Goal: Transaction & Acquisition: Purchase product/service

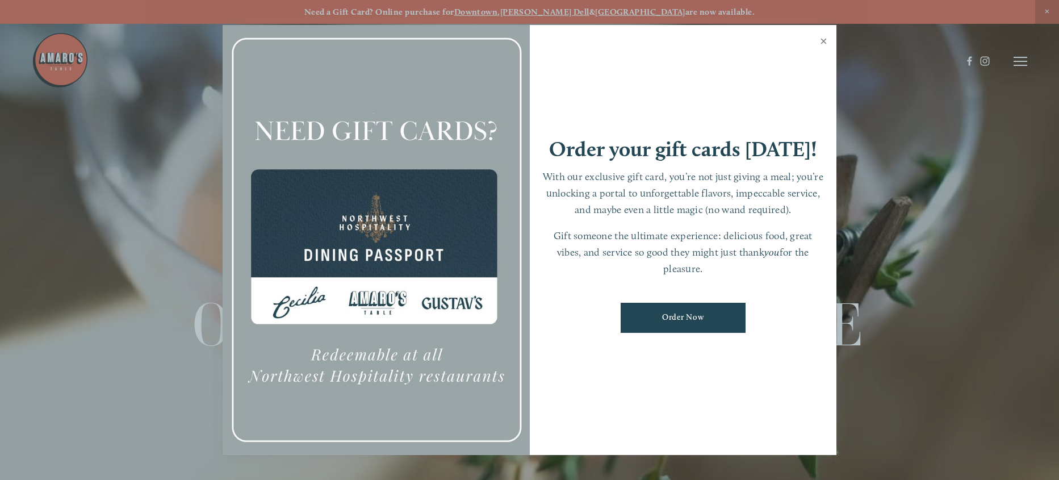
click at [823, 39] on link "Close" at bounding box center [823, 43] width 22 height 32
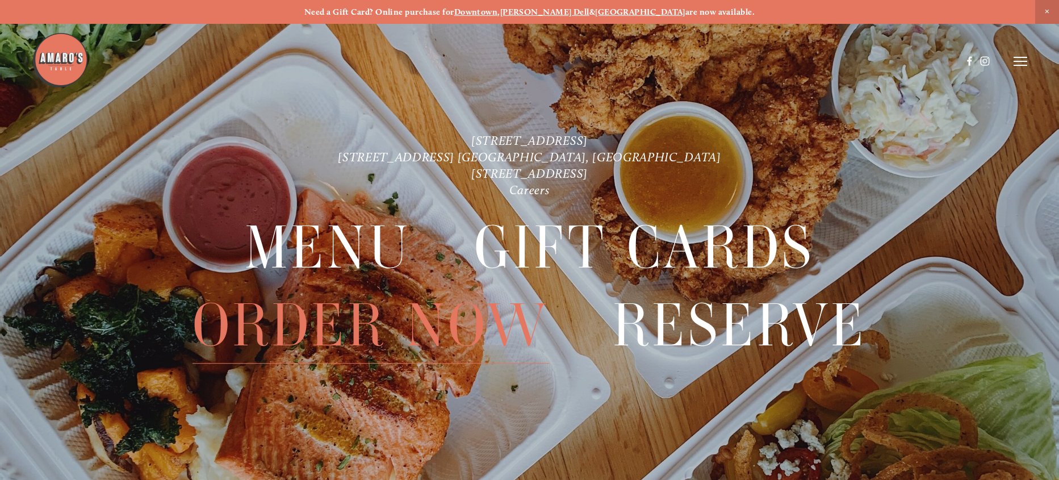
click at [423, 329] on span "Order Now" at bounding box center [370, 325] width 356 height 77
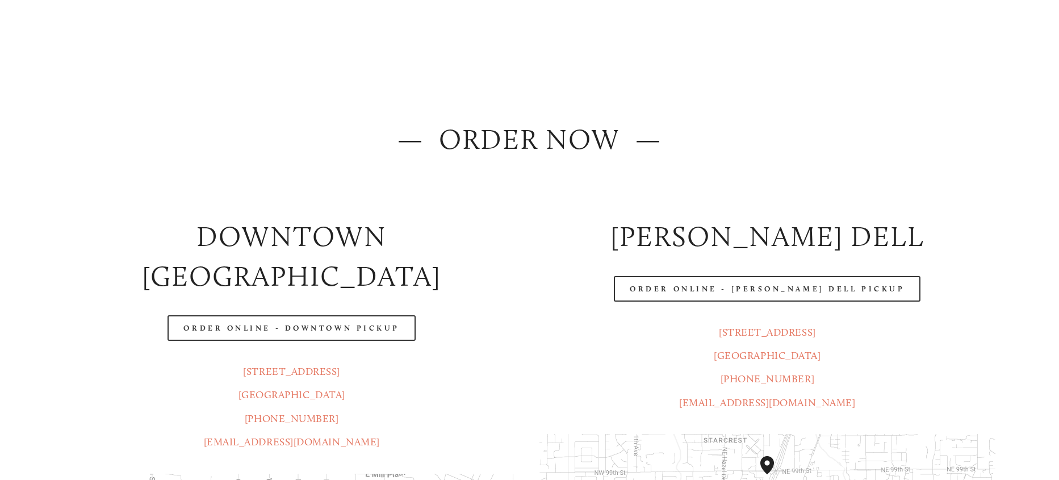
scroll to position [223, 0]
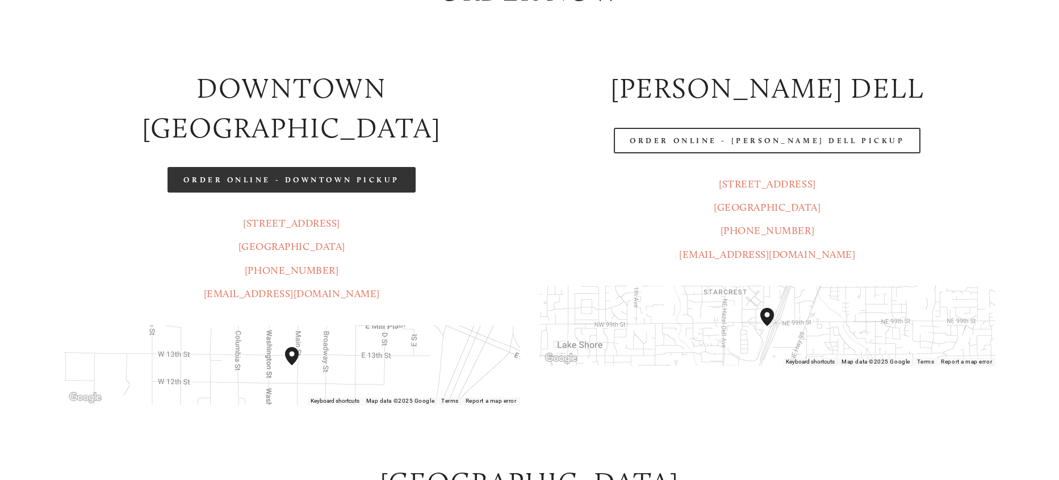
click at [360, 167] on link "Order Online - Downtown pickup" at bounding box center [291, 180] width 248 height 26
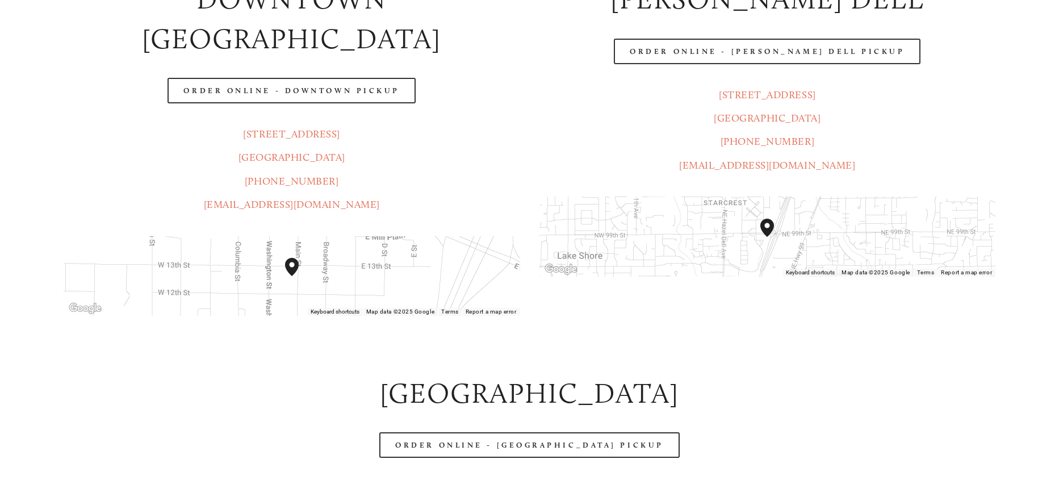
scroll to position [324, 0]
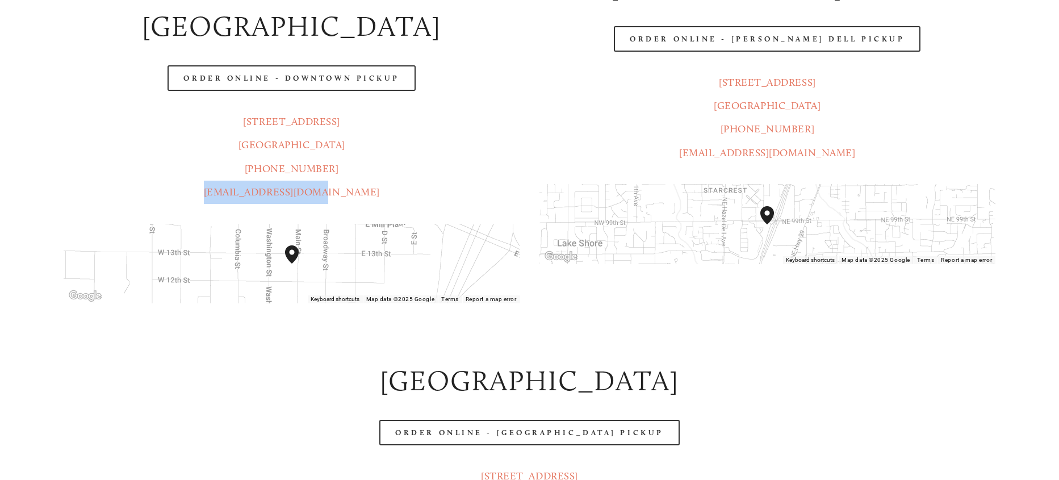
drag, startPoint x: 384, startPoint y: 156, endPoint x: 234, endPoint y: 152, distance: 149.9
click at [234, 152] on p "[STREET_ADDRESS] (360) 718-2942 [EMAIL_ADDRESS][DOMAIN_NAME]" at bounding box center [292, 157] width 456 height 94
copy link "[EMAIL_ADDRESS][DOMAIN_NAME]"
